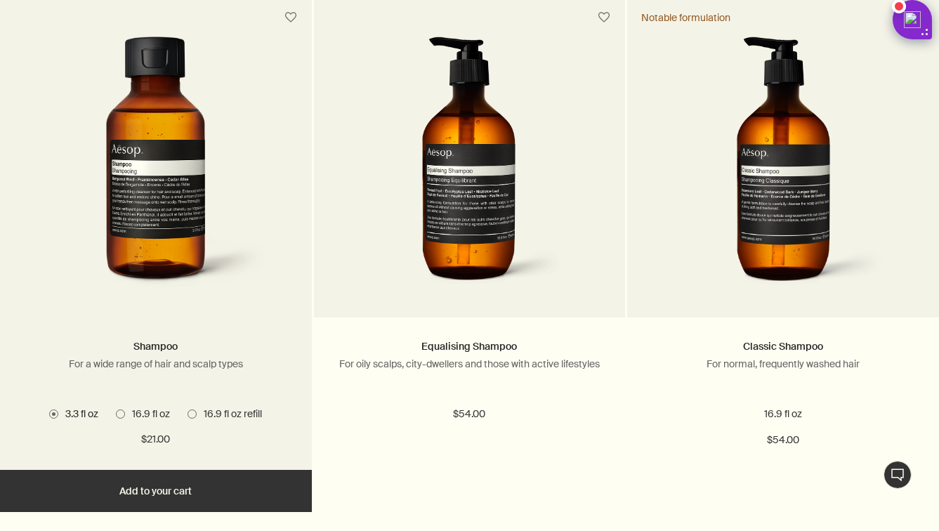
scroll to position [449, 0]
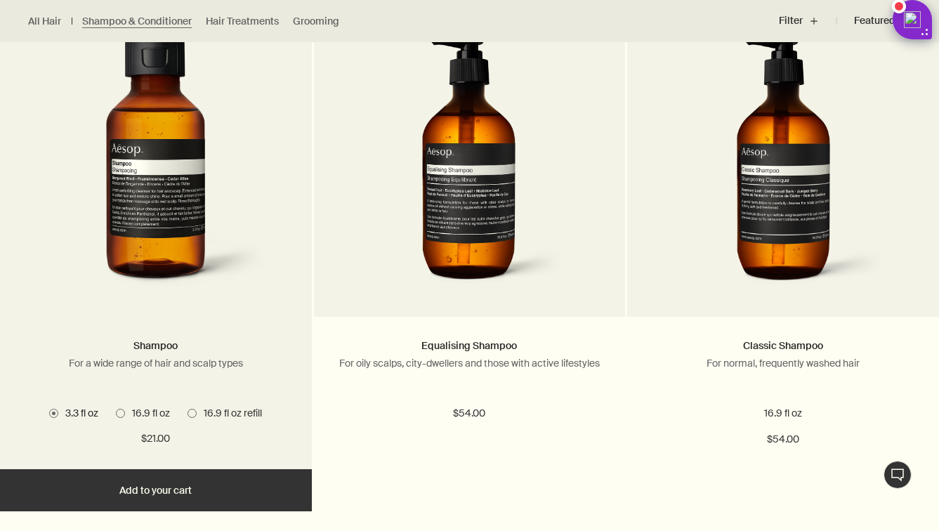
click at [136, 410] on span "16.9 fl oz" at bounding box center [147, 413] width 45 height 13
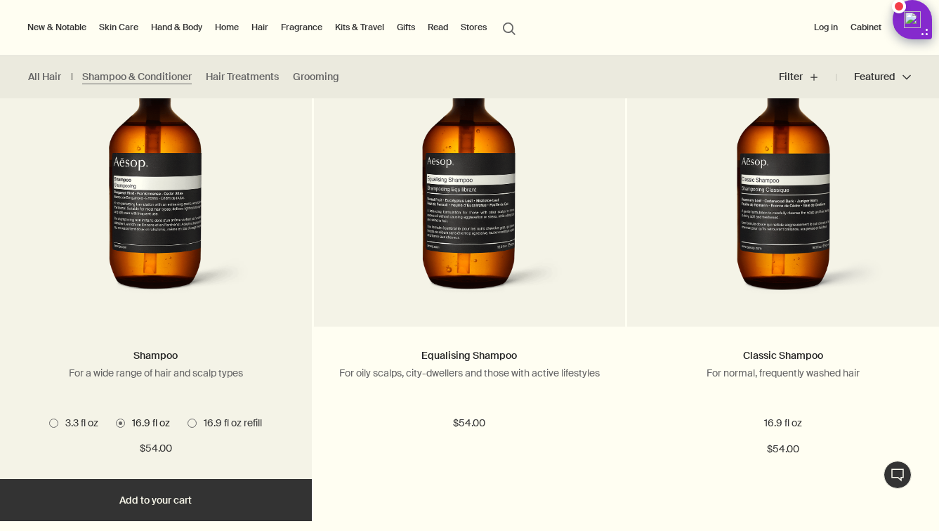
scroll to position [435, 0]
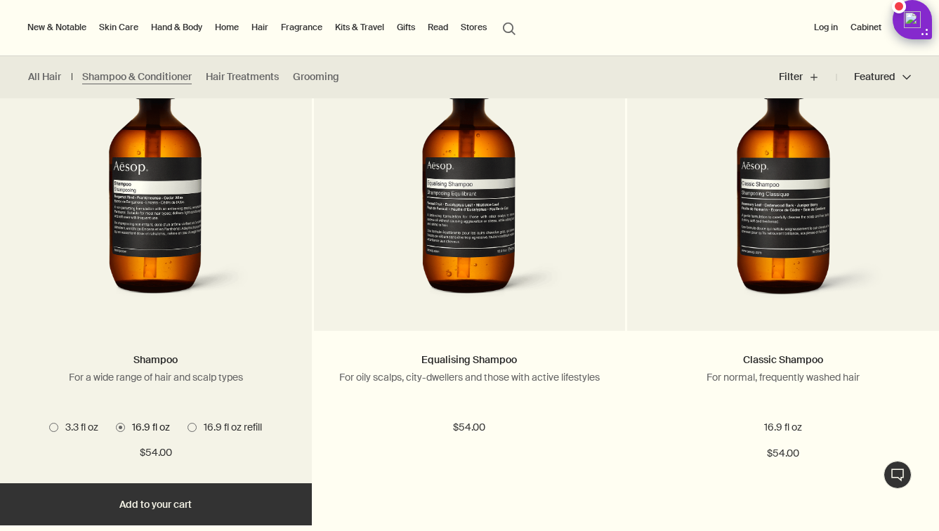
click at [95, 428] on span "3.3 fl oz" at bounding box center [78, 427] width 40 height 13
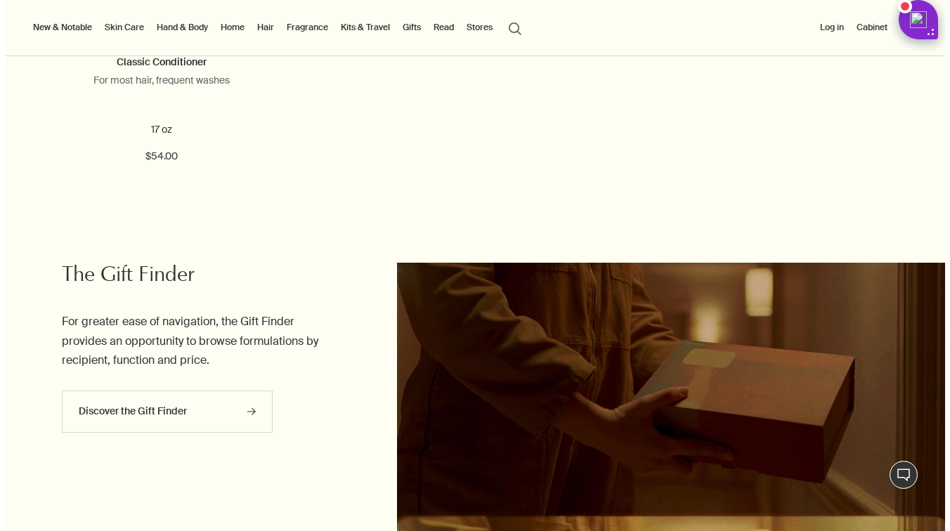
scroll to position [0, 0]
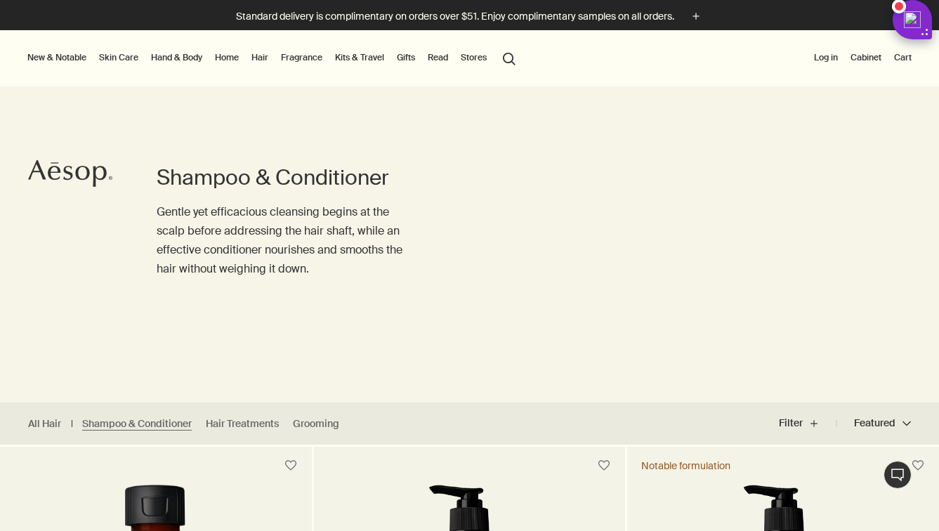
click at [892, 530] on div at bounding box center [469, 531] width 939 height 0
click at [357, 89] on div "Shampoo & Conditioner Gentle yet efficacious cleansing begins at the scalp befo…" at bounding box center [285, 244] width 257 height 316
click at [353, 63] on link "Kits & Travel" at bounding box center [359, 57] width 55 height 17
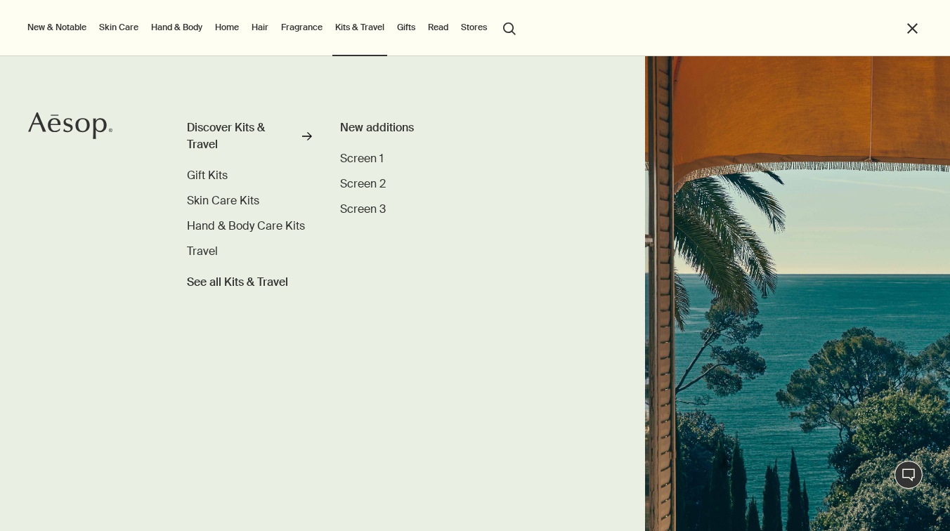
click at [623, 71] on div "Discover Kits & Travel rightArrow Gift Kits Skin Care Kits Hand & Body Care Kit…" at bounding box center [475, 293] width 950 height 475
